Goal: Information Seeking & Learning: Learn about a topic

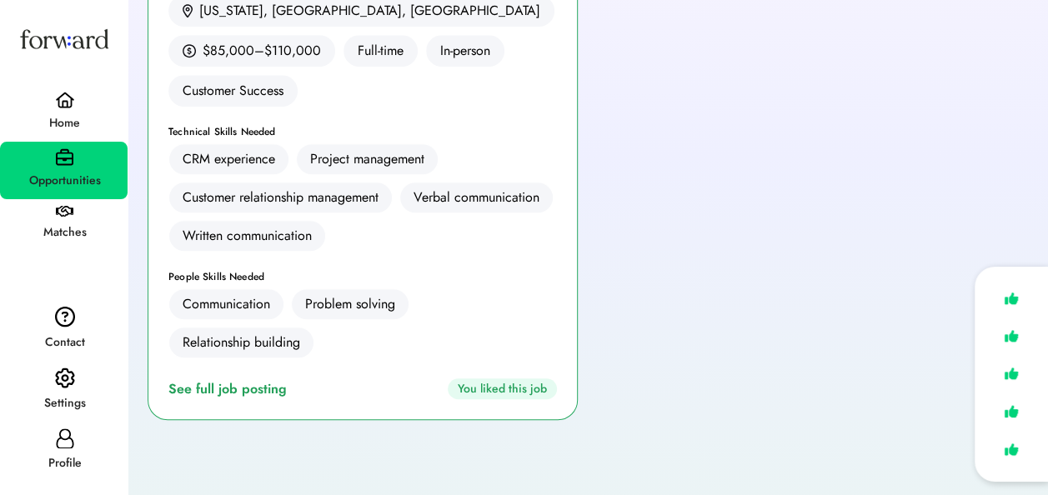
scroll to position [394, 0]
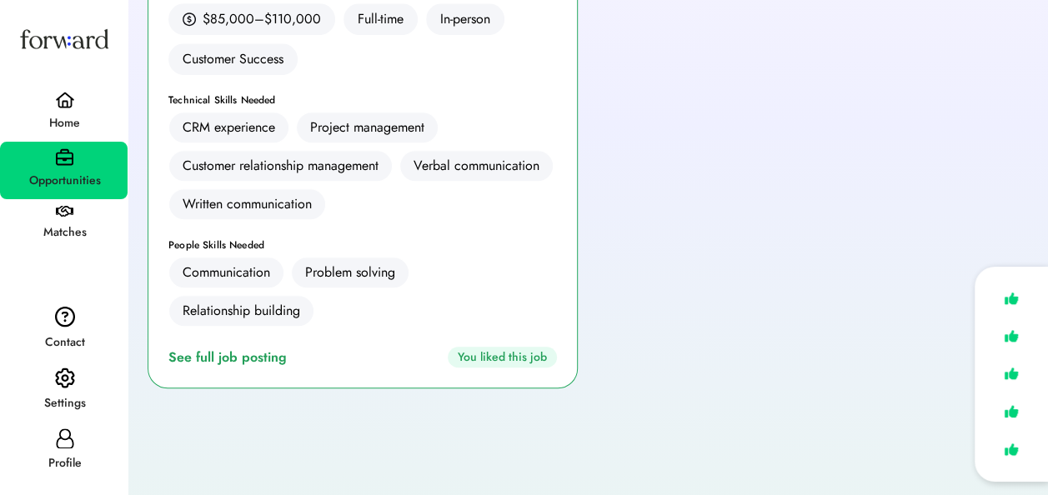
click at [539, 347] on div "You liked this job" at bounding box center [502, 357] width 109 height 21
click at [263, 348] on div "See full job posting" at bounding box center [230, 358] width 125 height 20
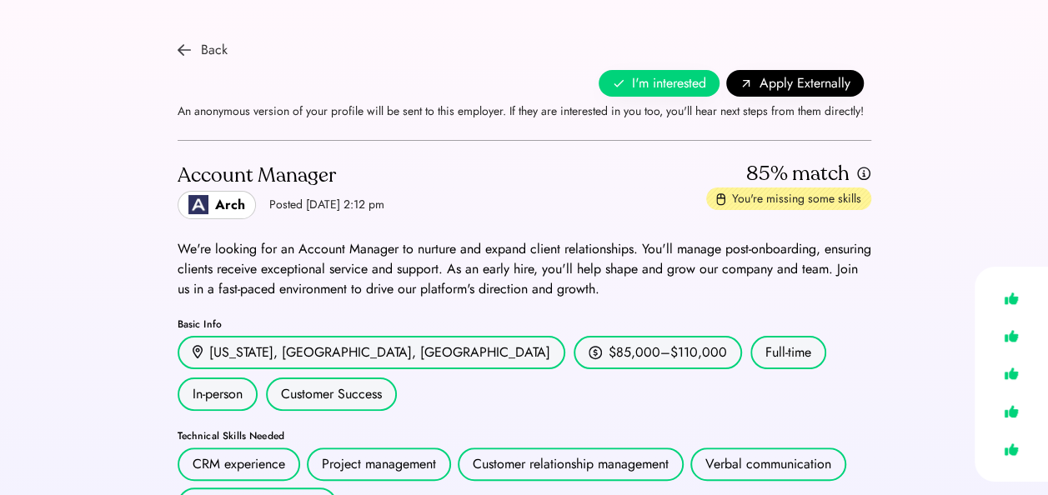
click at [220, 51] on div "Back" at bounding box center [214, 50] width 27 height 20
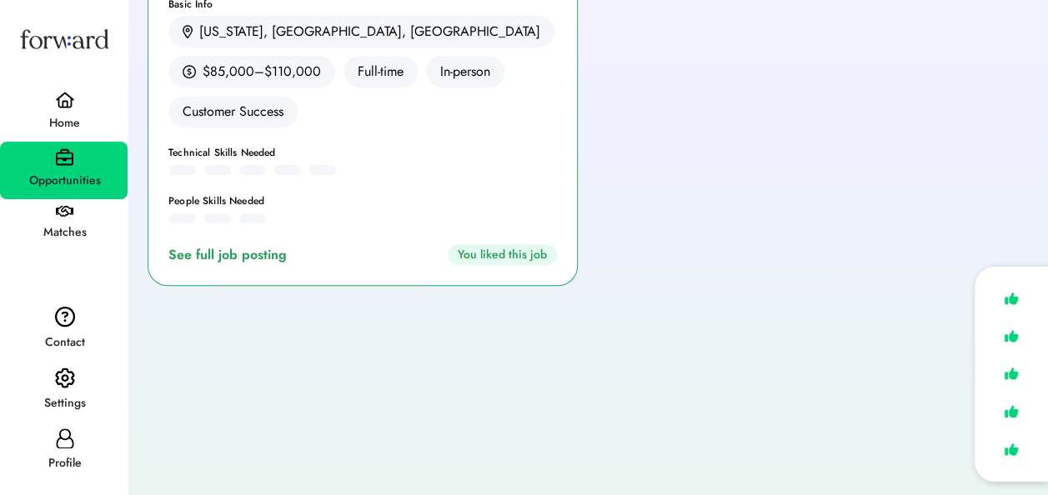
scroll to position [394, 0]
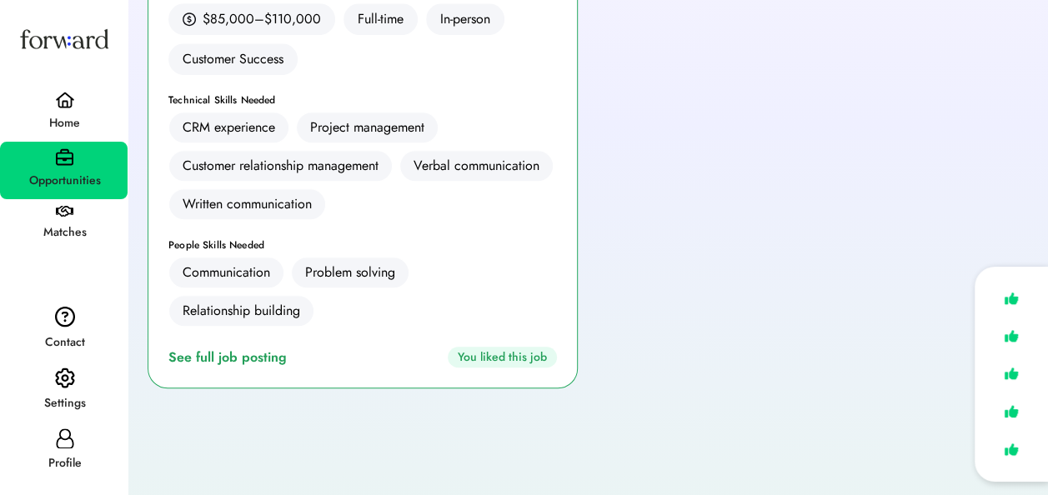
click at [43, 223] on div "Matches" at bounding box center [65, 233] width 126 height 20
